Goal: Information Seeking & Learning: Learn about a topic

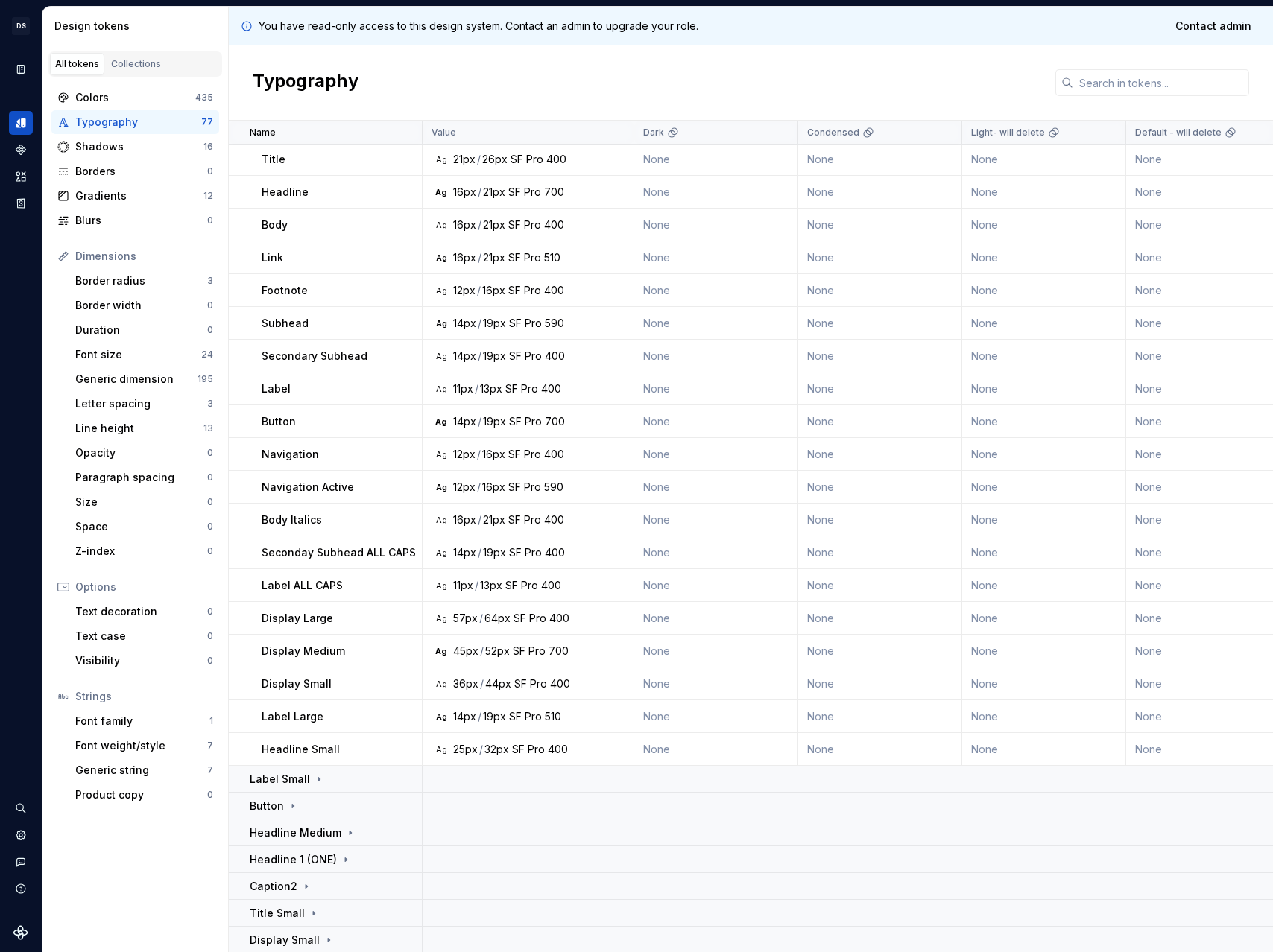
scroll to position [111, 0]
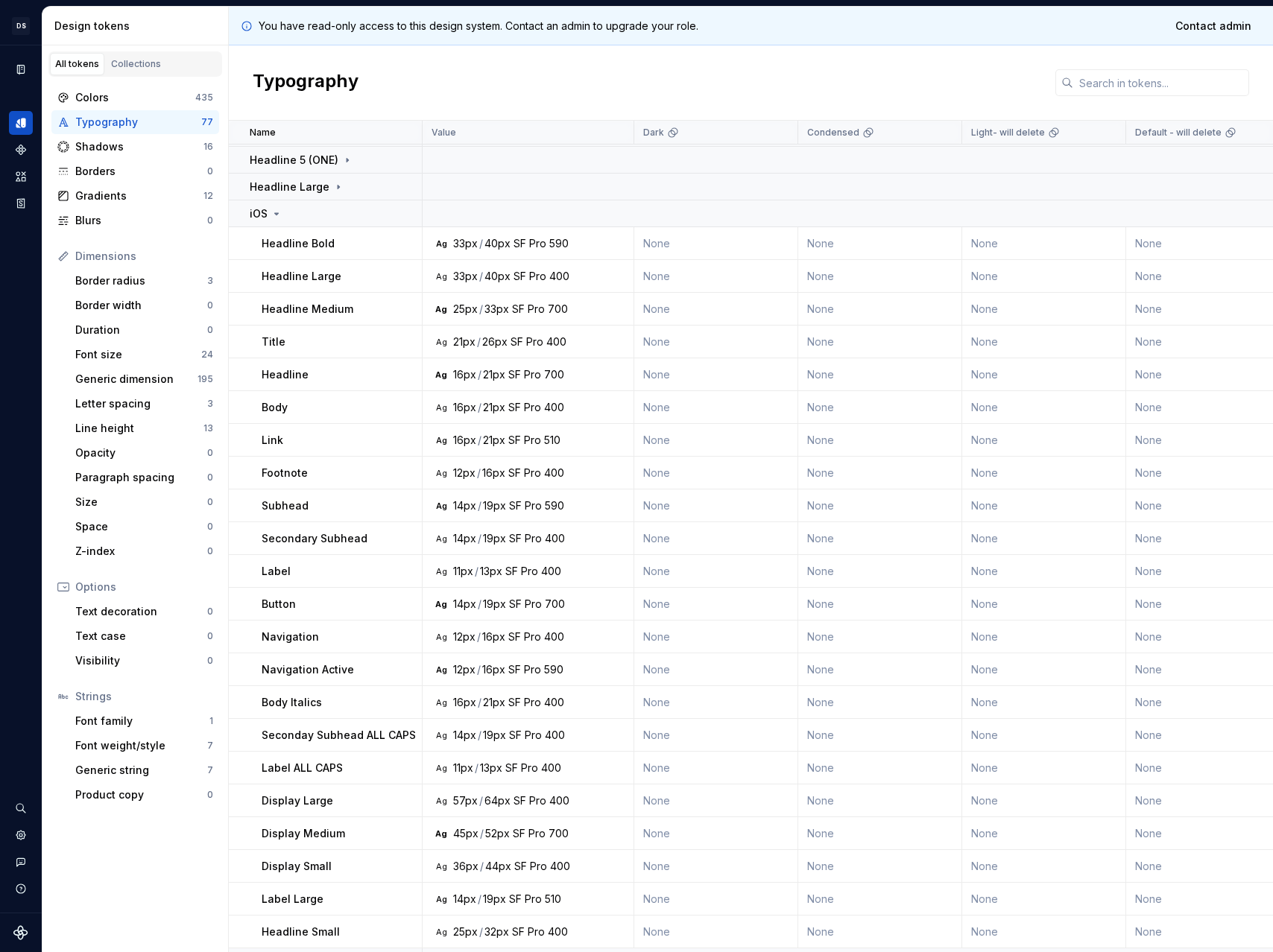
click at [305, 379] on p "Headline" at bounding box center [285, 375] width 47 height 15
drag, startPoint x: 456, startPoint y: 375, endPoint x: 584, endPoint y: 375, distance: 128.0
click at [584, 375] on div "Ag 16px / 21px SF Pro 700" at bounding box center [533, 375] width 201 height 15
click at [573, 375] on div "Ag 16px / 21px SF Pro 700" at bounding box center [533, 375] width 201 height 15
drag, startPoint x: 574, startPoint y: 373, endPoint x: 436, endPoint y: 379, distance: 138.1
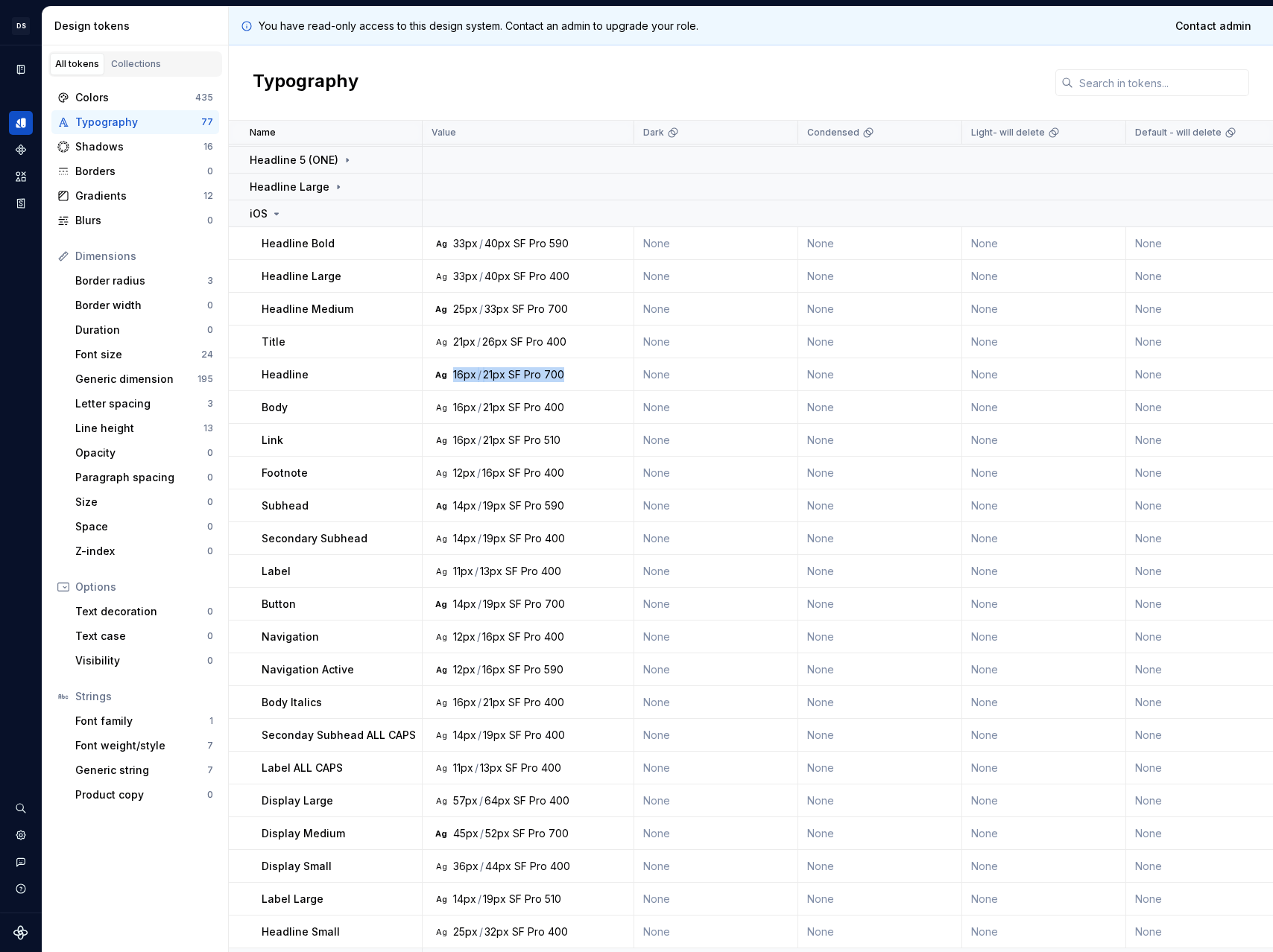
click at [436, 379] on div "Ag 16px / 21px SF Pro 700" at bounding box center [533, 375] width 201 height 15
click at [588, 376] on div "Ag 16px / 21px SF Pro 700" at bounding box center [533, 375] width 201 height 15
